Goal: Obtain resource: Obtain resource

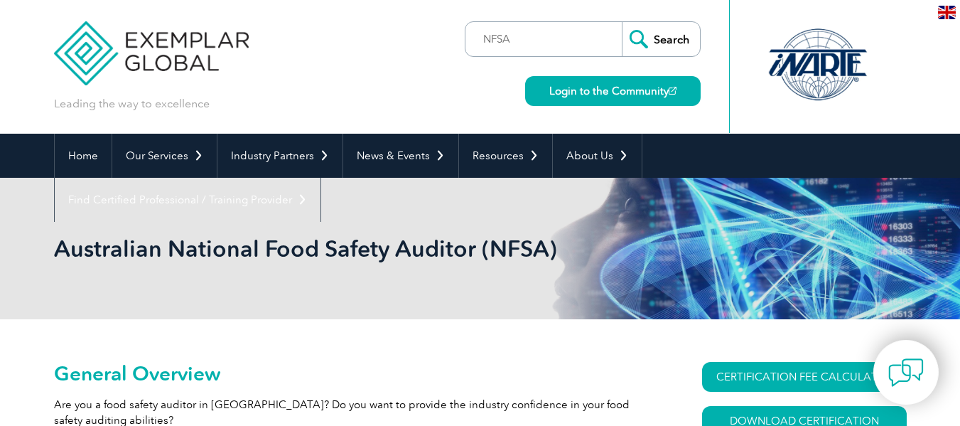
type input "NFSA"
click at [622, 22] on input "Search" at bounding box center [661, 39] width 78 height 34
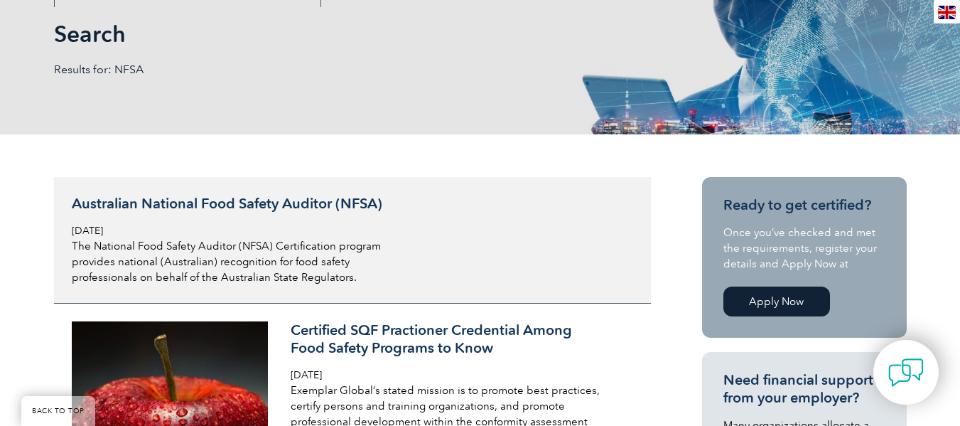
scroll to position [213, 0]
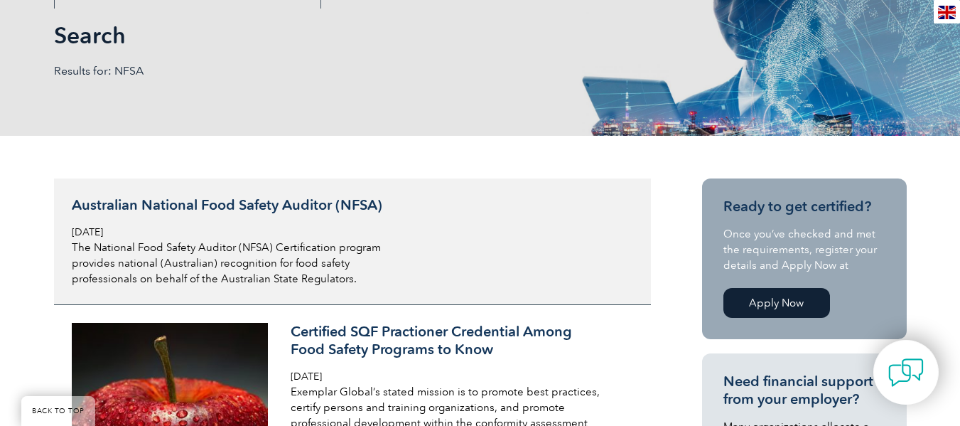
click at [261, 202] on h3 "Australian National Food Safety Auditor (NFSA)" at bounding box center [240, 205] width 337 height 18
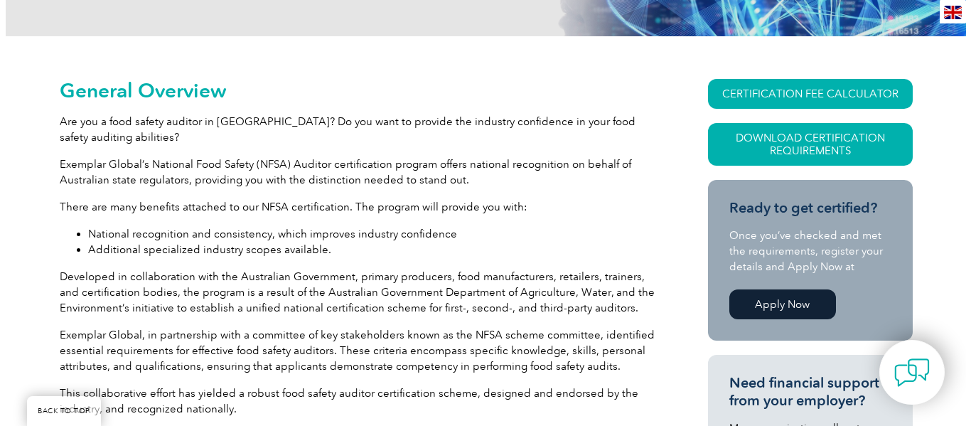
scroll to position [248, 0]
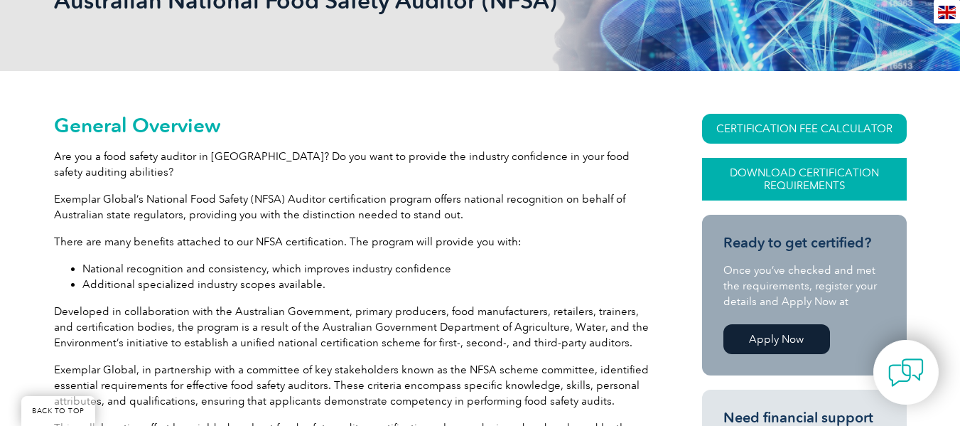
click at [797, 180] on link "Download Certification Requirements" at bounding box center [804, 179] width 205 height 43
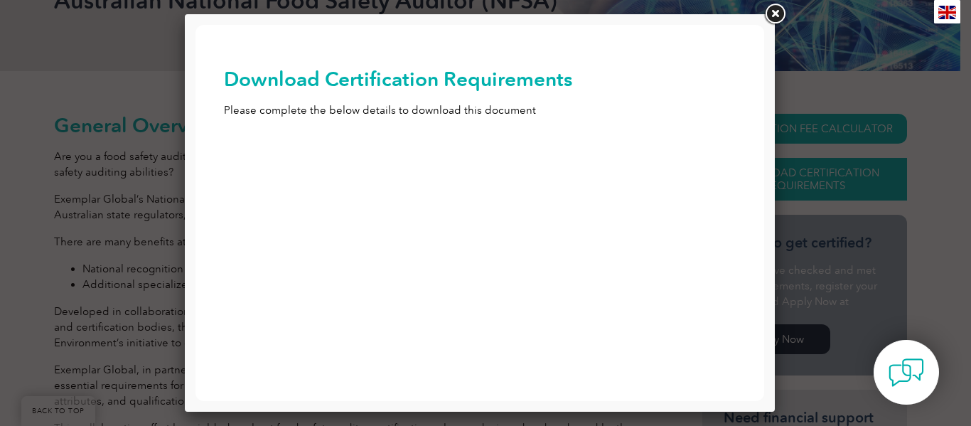
scroll to position [0, 0]
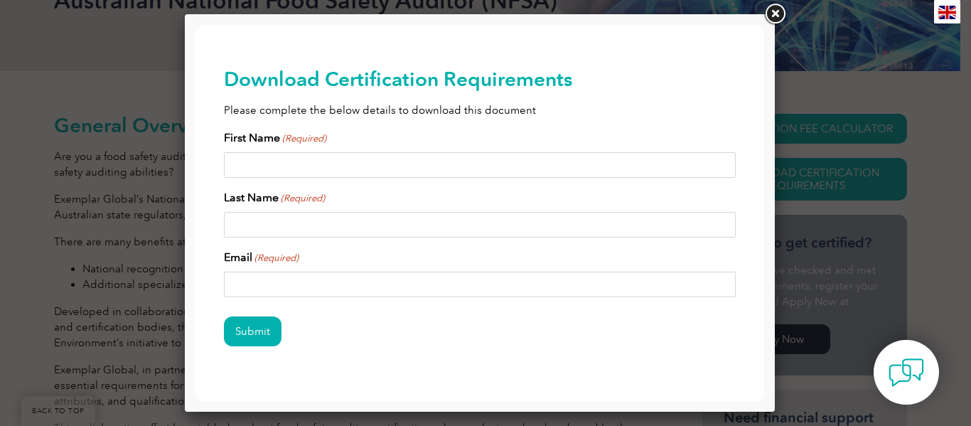
click at [256, 161] on input "First Name (Required)" at bounding box center [480, 165] width 512 height 26
type input "Adam"
type input "Clements"
type input "adamjclements@hotmail.com"
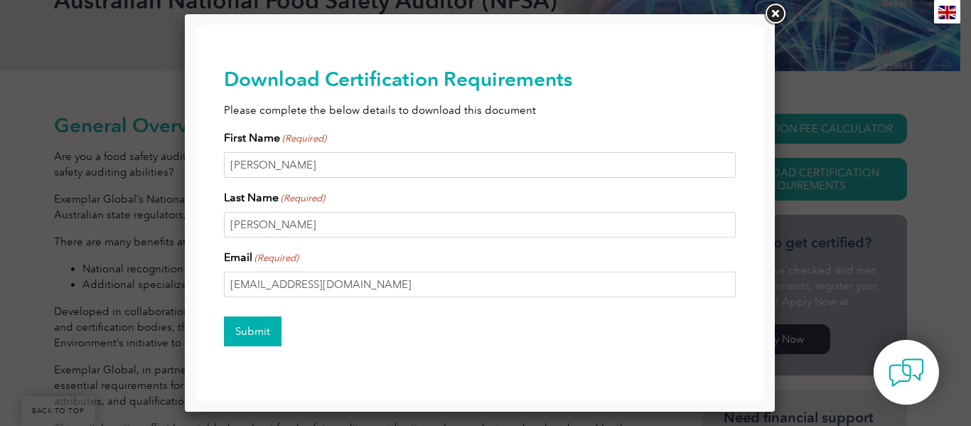
click at [262, 333] on input "Submit" at bounding box center [253, 331] width 58 height 30
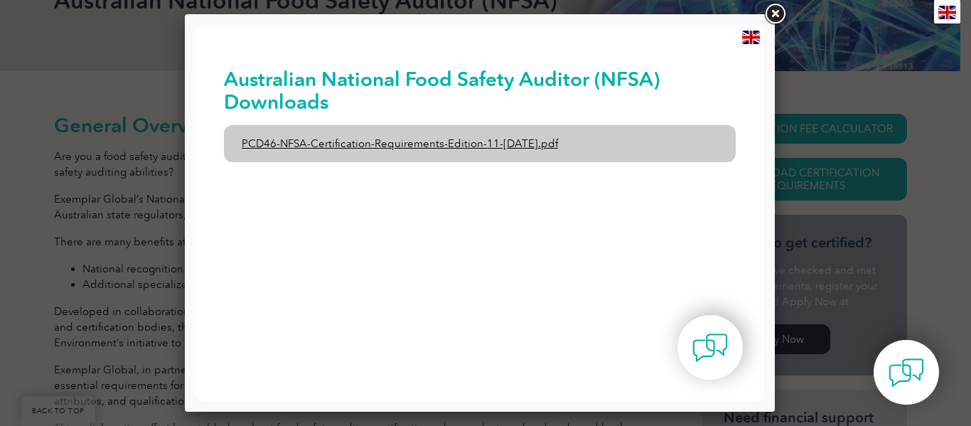
click at [451, 141] on link "PCD46-NFSA-Certification-Requirements-Edition-11-1st-February-2020.pdf" at bounding box center [480, 143] width 512 height 37
